Goal: Task Accomplishment & Management: Use online tool/utility

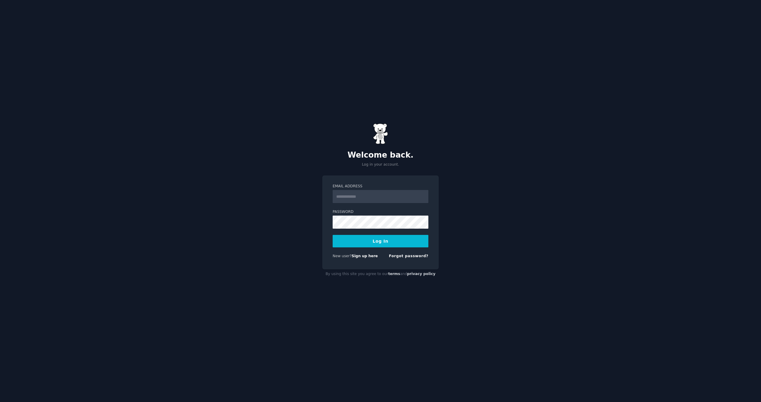
click at [376, 192] on input "Email Address" at bounding box center [381, 196] width 96 height 13
click at [358, 199] on input "Email Address" at bounding box center [381, 196] width 96 height 13
type input "**********"
click at [379, 244] on button "Log In" at bounding box center [381, 241] width 96 height 12
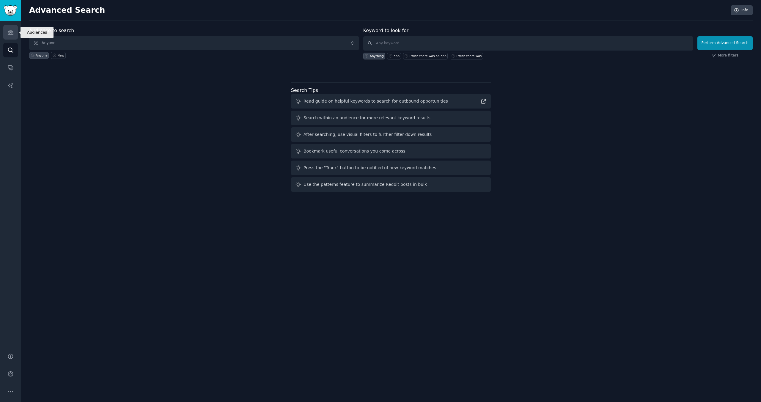
click at [11, 34] on icon "Sidebar" at bounding box center [10, 32] width 5 height 4
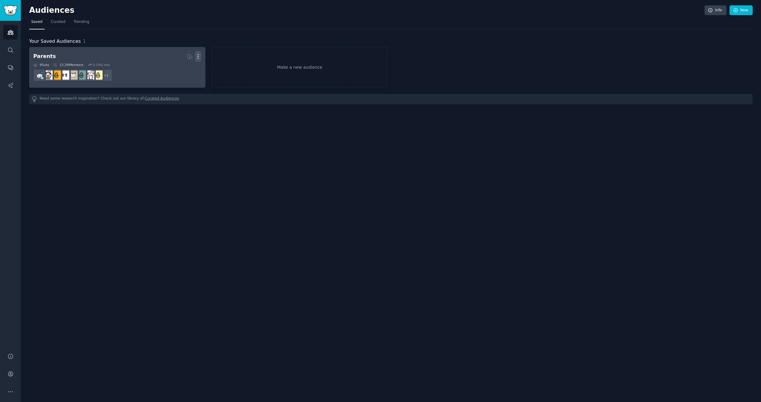
click at [197, 58] on icon "button" at bounding box center [198, 56] width 6 height 6
click at [184, 68] on p "Delete" at bounding box center [182, 69] width 14 height 6
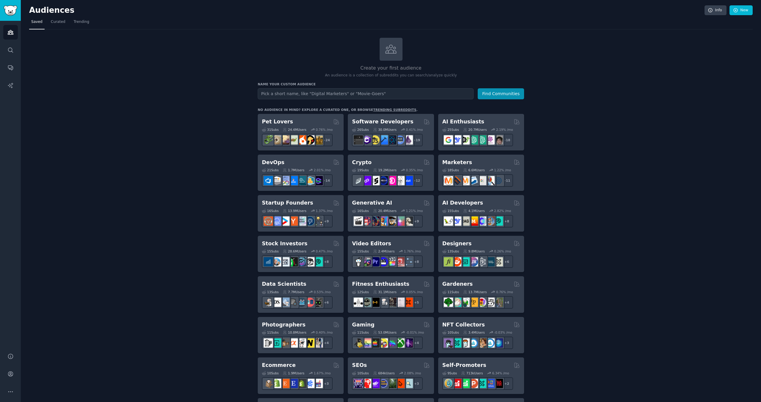
type input "t"
type input "seduction"
click at [478, 88] on button "Find Communities" at bounding box center [501, 93] width 46 height 11
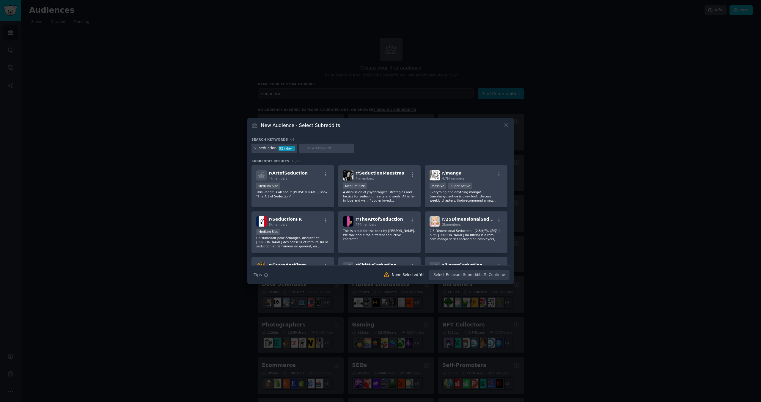
click at [161, 115] on div at bounding box center [380, 201] width 761 height 402
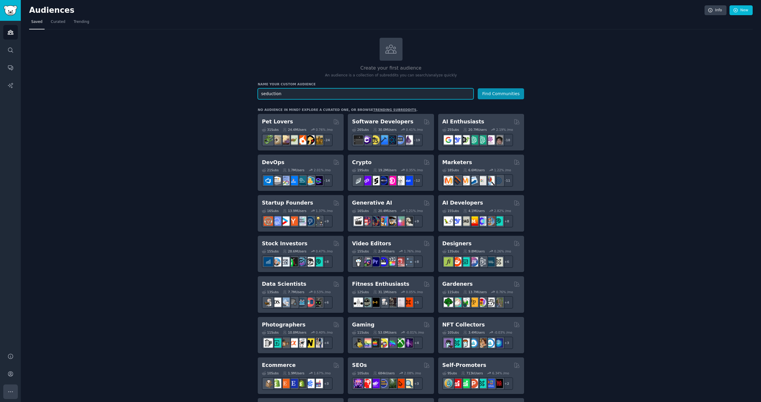
click at [6, 391] on button "More" at bounding box center [10, 392] width 15 height 15
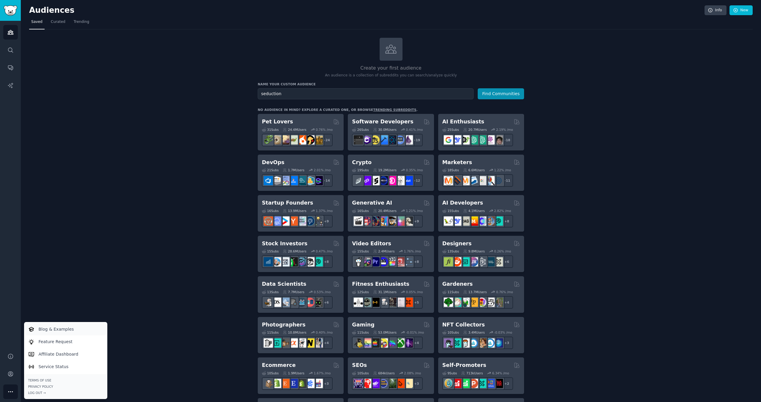
click at [51, 329] on p "Blog & Examples" at bounding box center [56, 329] width 35 height 6
click at [488, 93] on button "Find Communities" at bounding box center [501, 93] width 46 height 11
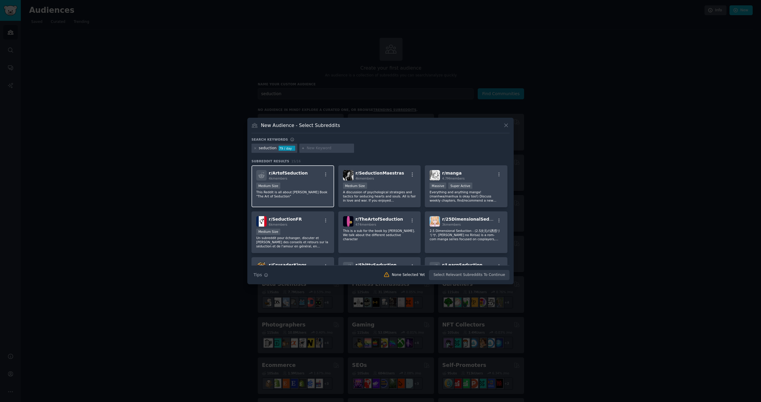
click at [321, 192] on p "This Reddit is all about [PERSON_NAME] Book "The Art of Seduction"" at bounding box center [292, 194] width 73 height 8
click at [368, 189] on div "1000 - 10,000 members Medium Size" at bounding box center [379, 186] width 73 height 7
click at [439, 198] on p "Everything and anything manga! (manhwa/manhua is okay too!) Discuss weekly chap…" at bounding box center [466, 196] width 73 height 12
click at [467, 177] on div "r/ manga 4.7M members" at bounding box center [466, 175] width 73 height 10
click at [320, 239] on p "Un subreddit pour échanger, discuter et [PERSON_NAME] des conseils et retours s…" at bounding box center [292, 242] width 73 height 12
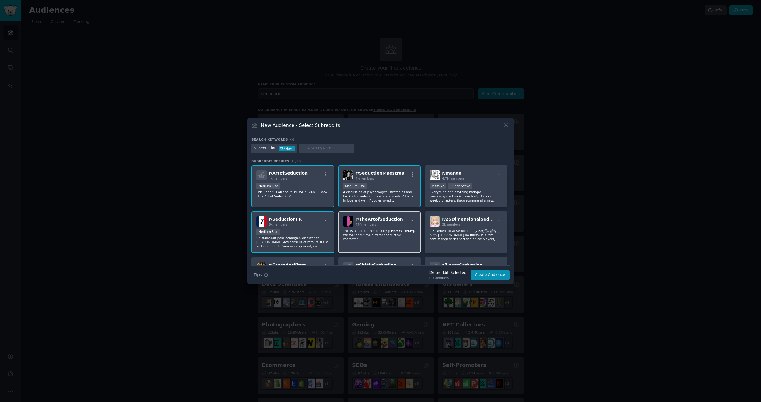
click at [372, 237] on p "This is a sub for the book by [PERSON_NAME]. We talk about the different seduct…" at bounding box center [379, 235] width 73 height 12
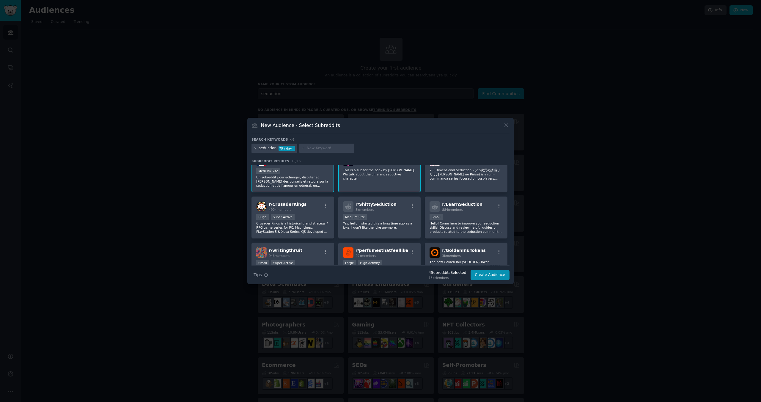
scroll to position [66, 0]
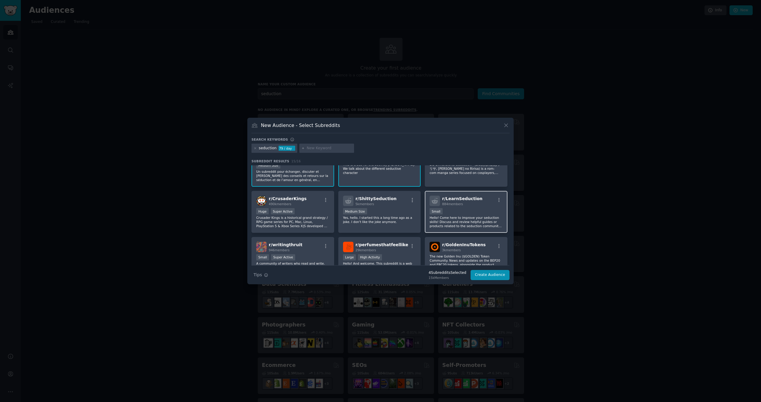
click at [462, 219] on p "Hello! Come here to improve your seduction skills! Discuss and review helpful g…" at bounding box center [466, 222] width 73 height 12
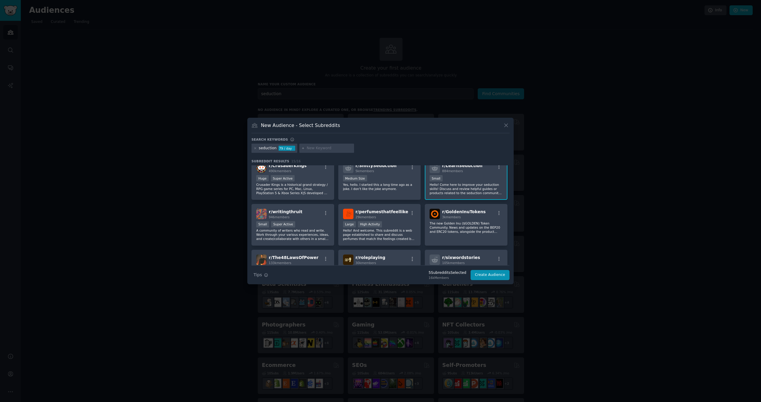
scroll to position [108, 0]
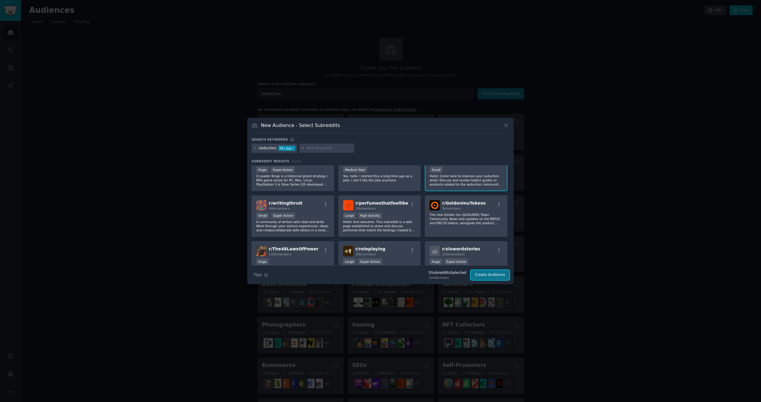
click at [489, 277] on button "Create Audience" at bounding box center [490, 275] width 39 height 10
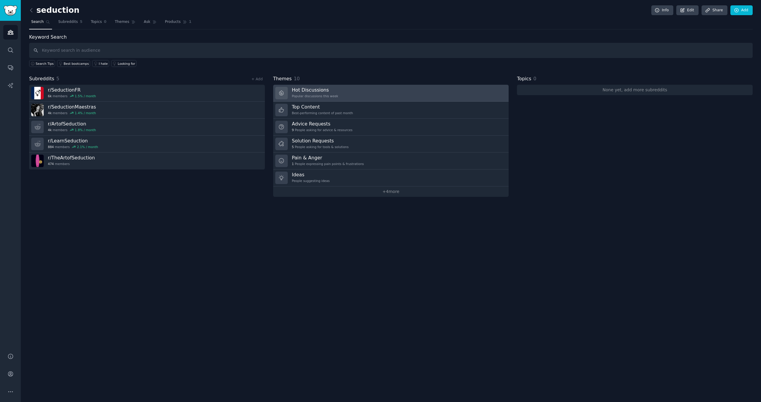
click at [297, 91] on h3 "Hot Discussions" at bounding box center [315, 90] width 46 height 6
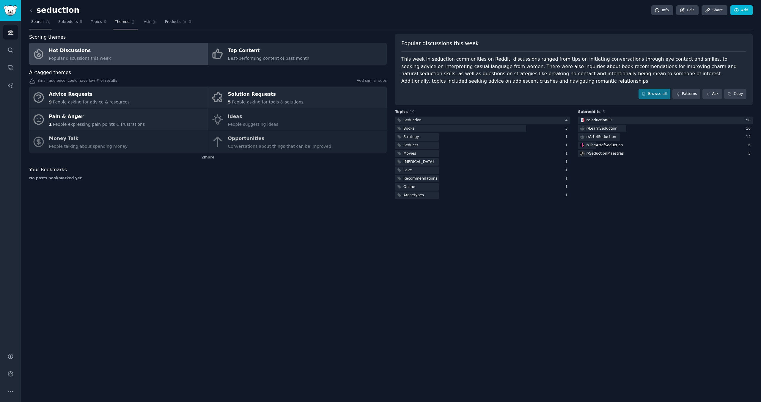
click at [40, 22] on span "Search" at bounding box center [37, 21] width 12 height 5
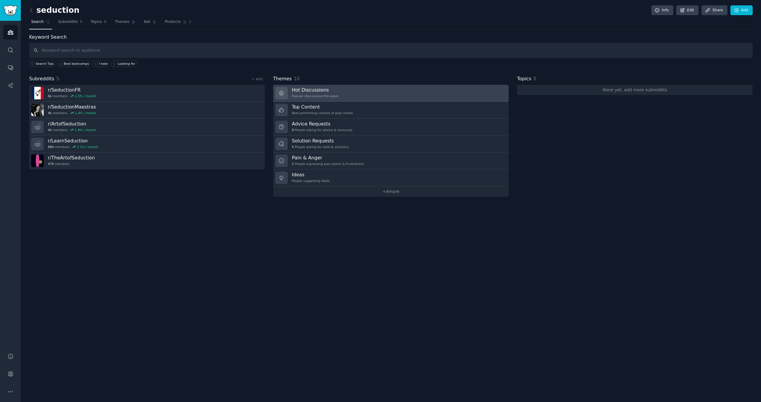
click at [288, 90] on link "Hot Discussions Popular discussions this week" at bounding box center [391, 93] width 236 height 17
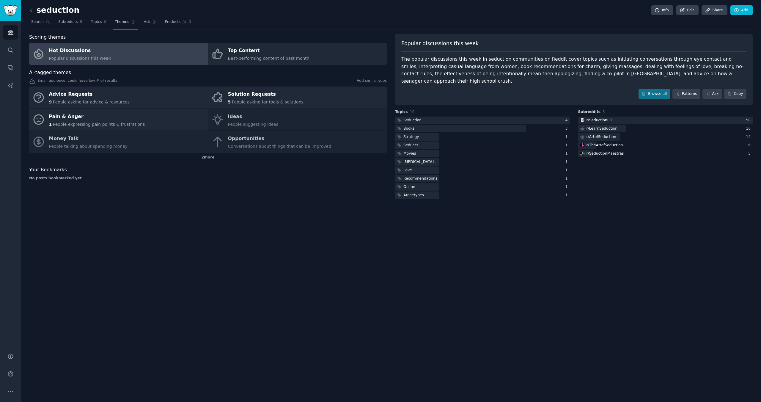
click at [250, 119] on div "Advice Requests 9 People asking for advice & resources Solution Requests 5 Peop…" at bounding box center [208, 120] width 358 height 66
click at [125, 100] on link "Advice Requests 9 People asking for advice & resources" at bounding box center [118, 98] width 179 height 22
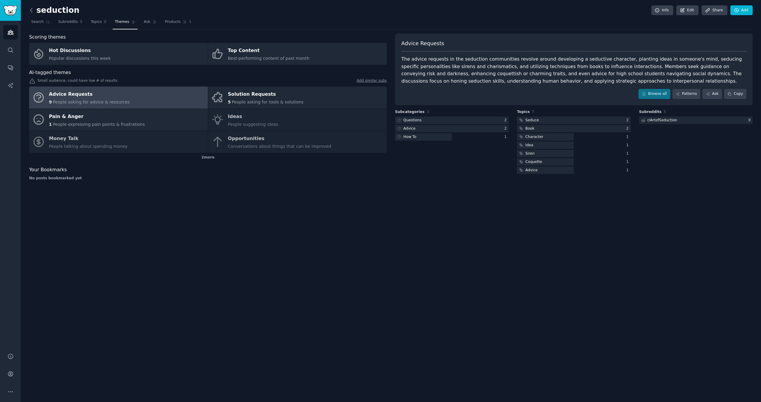
click at [32, 10] on icon at bounding box center [31, 10] width 6 height 6
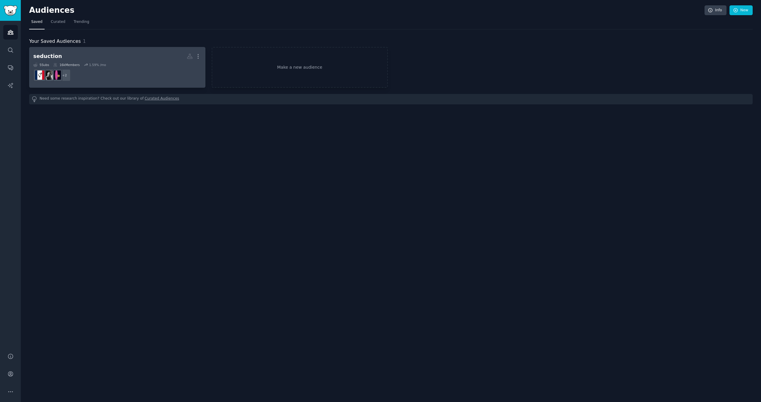
click at [142, 68] on dd "+ 2" at bounding box center [117, 75] width 168 height 17
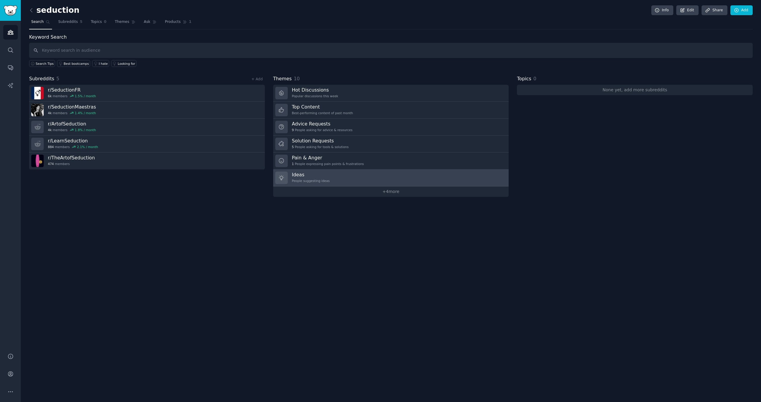
click at [294, 182] on div "People suggesting ideas" at bounding box center [311, 181] width 38 height 4
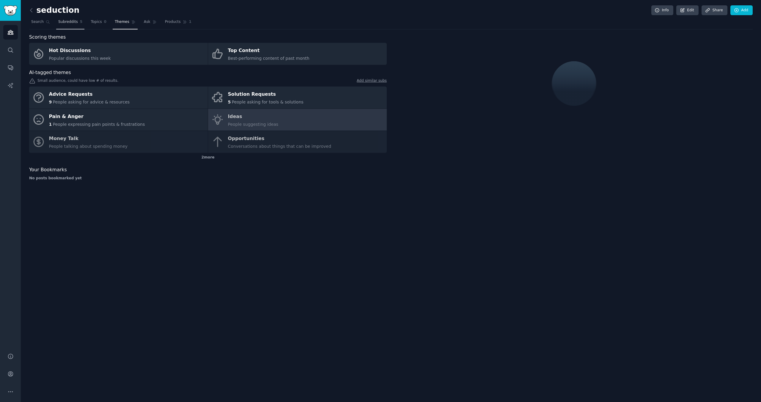
click at [69, 24] on span "Subreddits" at bounding box center [68, 21] width 20 height 5
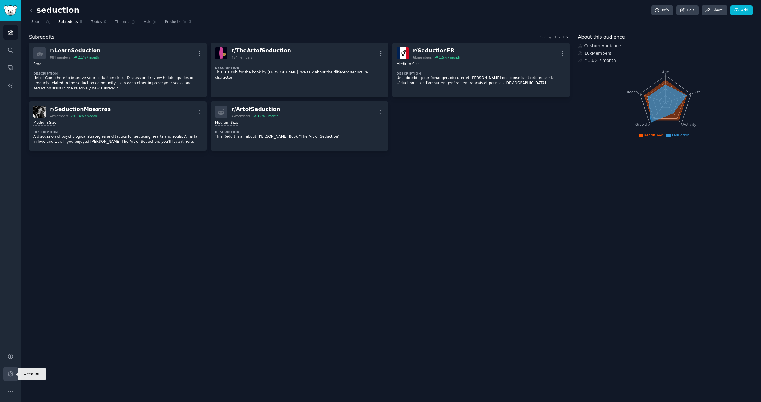
click at [7, 374] on icon "Sidebar" at bounding box center [10, 374] width 6 height 6
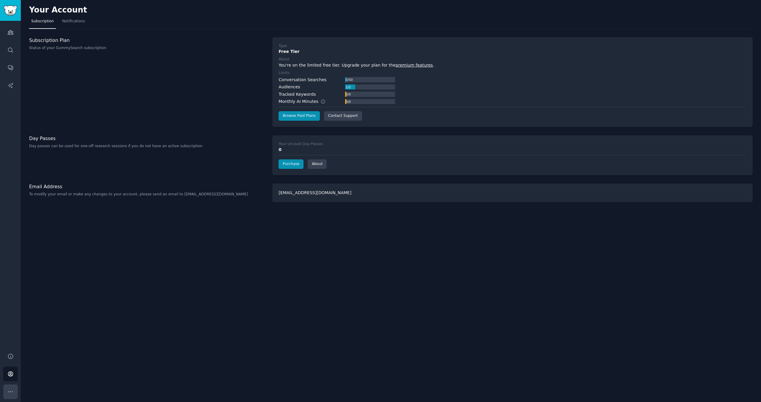
click at [12, 393] on icon "Sidebar" at bounding box center [10, 392] width 6 height 6
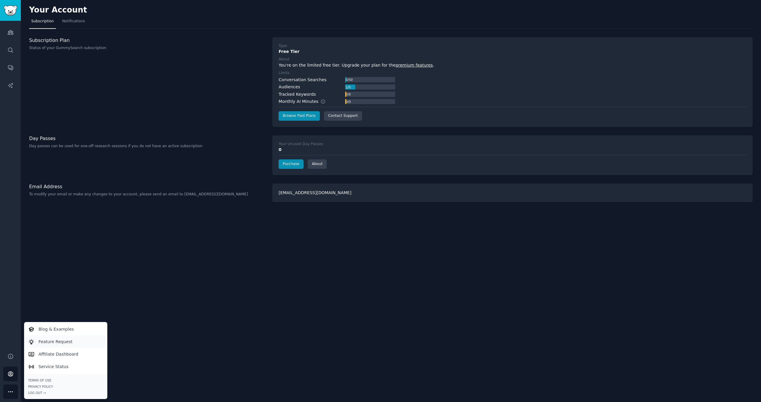
click at [45, 344] on p "Feature Request" at bounding box center [56, 342] width 34 height 6
click at [44, 380] on link "Terms of Use" at bounding box center [65, 380] width 75 height 4
